Goal: Communication & Community: Share content

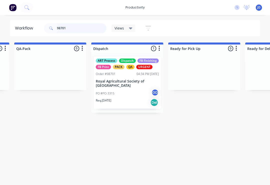
click at [76, 29] on input "98701" at bounding box center [82, 28] width 50 height 10
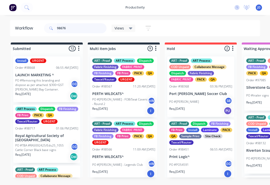
click at [73, 27] on input "98676" at bounding box center [82, 28] width 50 height 10
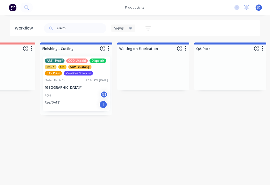
scroll to position [0, 1159]
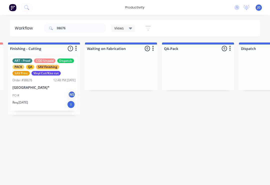
click at [49, 100] on div "PO # NS" at bounding box center [44, 96] width 63 height 10
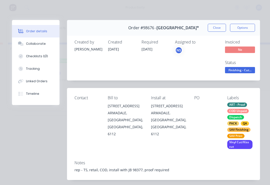
click at [39, 44] on div "Collaborate" at bounding box center [36, 44] width 20 height 5
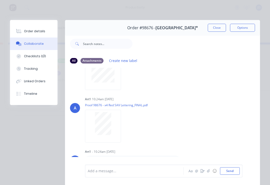
scroll to position [30, 0]
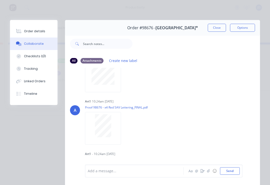
click at [209, 173] on button "button" at bounding box center [209, 171] width 6 height 6
click at [237, 169] on button "Send" at bounding box center [230, 172] width 20 height 8
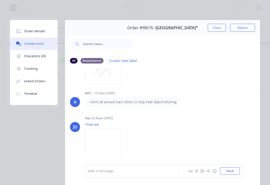
scroll to position [91, 0]
click at [219, 28] on button "Close" at bounding box center [217, 28] width 18 height 8
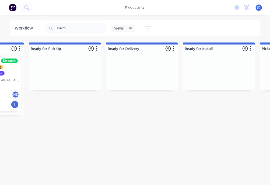
scroll to position [0, 1447]
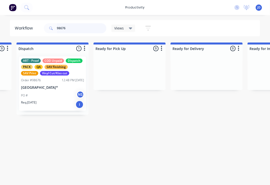
click at [73, 29] on input "98676" at bounding box center [82, 28] width 50 height 10
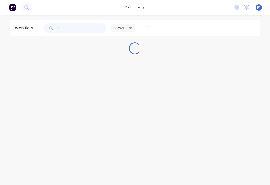
scroll to position [0, 0]
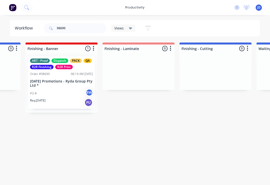
click at [68, 83] on p "[DATE] Promotions - Ryda Group Pty Ltd *" at bounding box center [61, 83] width 63 height 9
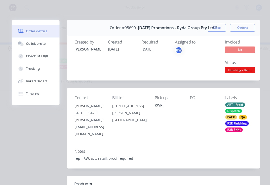
click at [42, 43] on div "Collaborate" at bounding box center [36, 44] width 20 height 5
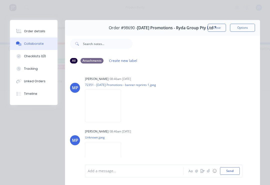
click at [210, 170] on icon "button" at bounding box center [208, 172] width 3 height 4
click at [237, 172] on button "Send" at bounding box center [230, 172] width 20 height 8
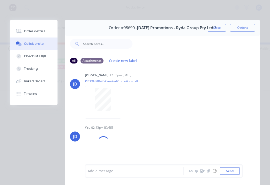
scroll to position [109, 0]
click at [209, 173] on icon "button" at bounding box center [208, 171] width 3 height 3
click at [218, 29] on button "Close" at bounding box center [217, 28] width 18 height 8
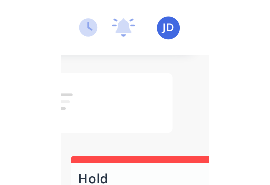
scroll to position [0, 1294]
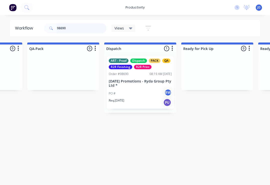
click at [73, 31] on input "98690" at bounding box center [82, 28] width 50 height 10
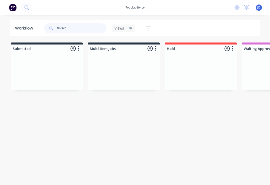
type input "98667"
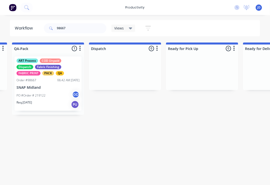
click at [54, 94] on div "PO #Order # 219122 GD" at bounding box center [48, 96] width 63 height 10
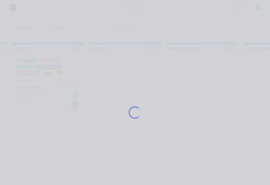
scroll to position [0, 1310]
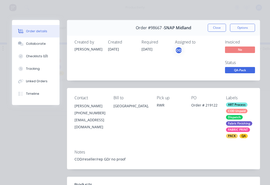
click at [41, 45] on div "Collaborate" at bounding box center [36, 44] width 20 height 5
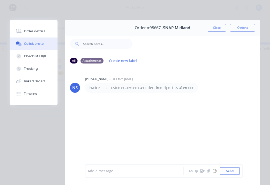
click at [209, 170] on icon "button" at bounding box center [208, 171] width 3 height 3
click at [241, 168] on div "Add a message... Aa @ ☺ Send" at bounding box center [164, 158] width 158 height 39
click at [228, 171] on button "Send" at bounding box center [230, 172] width 20 height 8
click at [209, 173] on icon "button" at bounding box center [208, 171] width 3 height 3
click at [232, 170] on button "Send" at bounding box center [230, 172] width 20 height 8
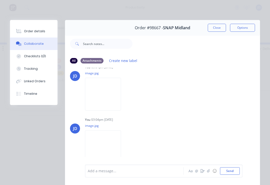
scroll to position [37, 0]
click at [218, 30] on button "Close" at bounding box center [217, 28] width 18 height 8
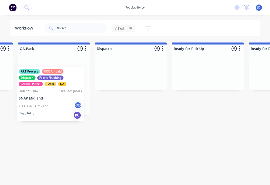
scroll to position [0, 1303]
